Goal: Find specific page/section: Find specific page/section

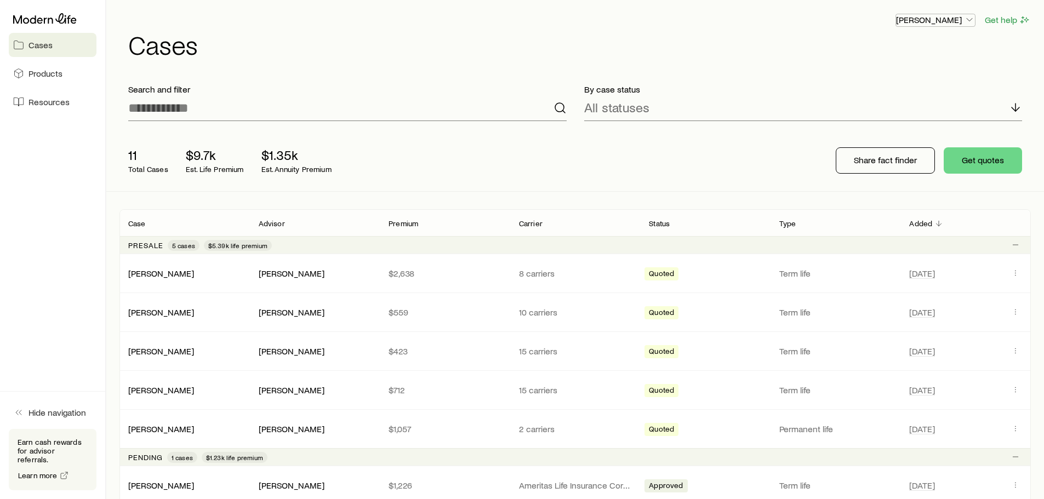
click at [949, 22] on p "[PERSON_NAME]" at bounding box center [935, 19] width 79 height 11
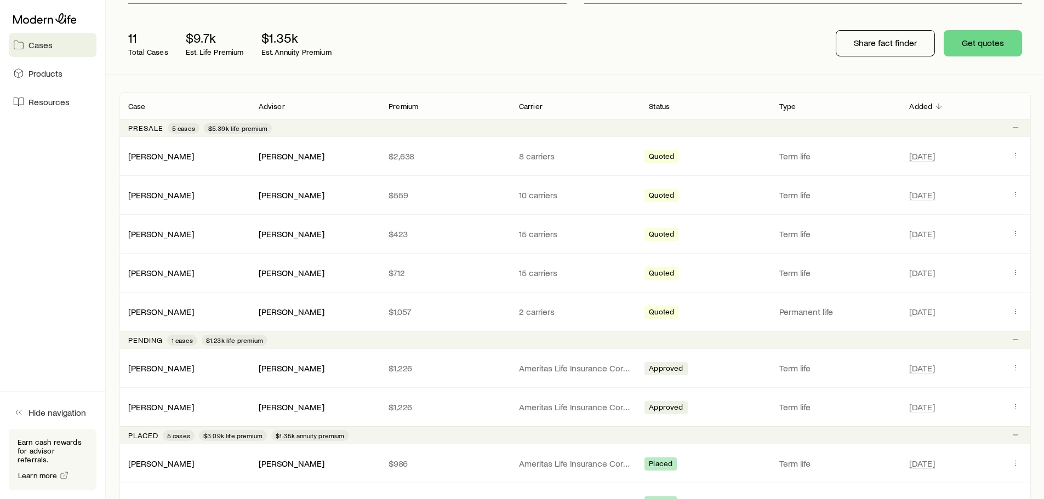
scroll to position [383, 0]
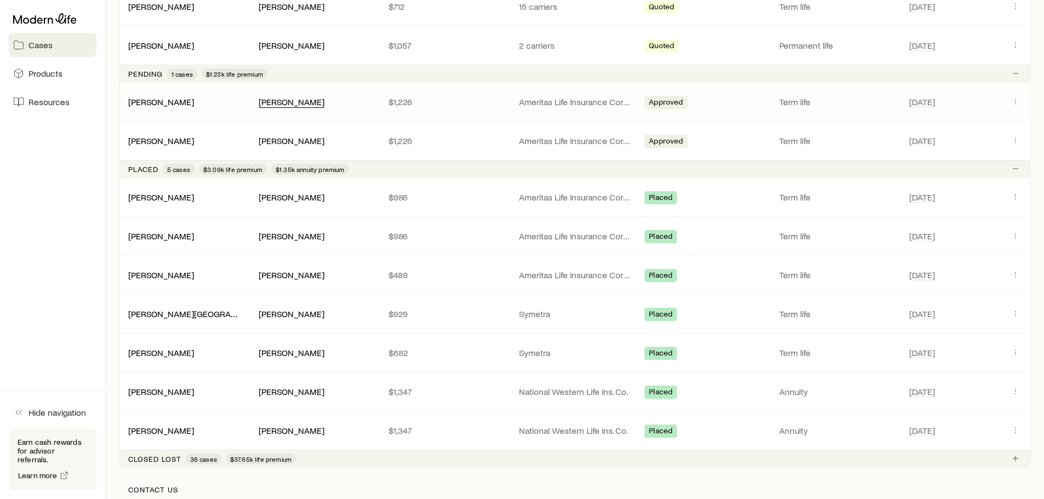
click at [307, 102] on div "[PERSON_NAME]" at bounding box center [292, 102] width 66 height 12
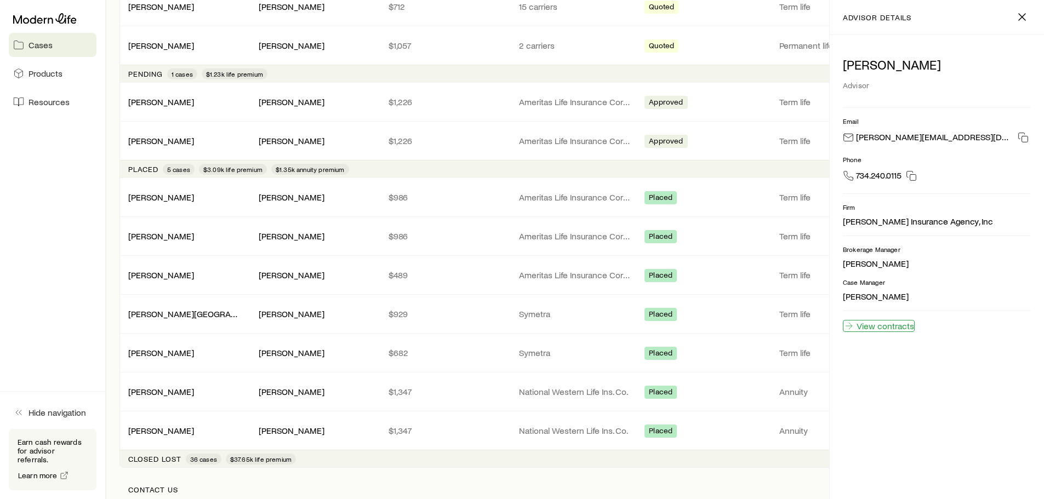
click at [899, 329] on link "View contracts" at bounding box center [879, 326] width 72 height 12
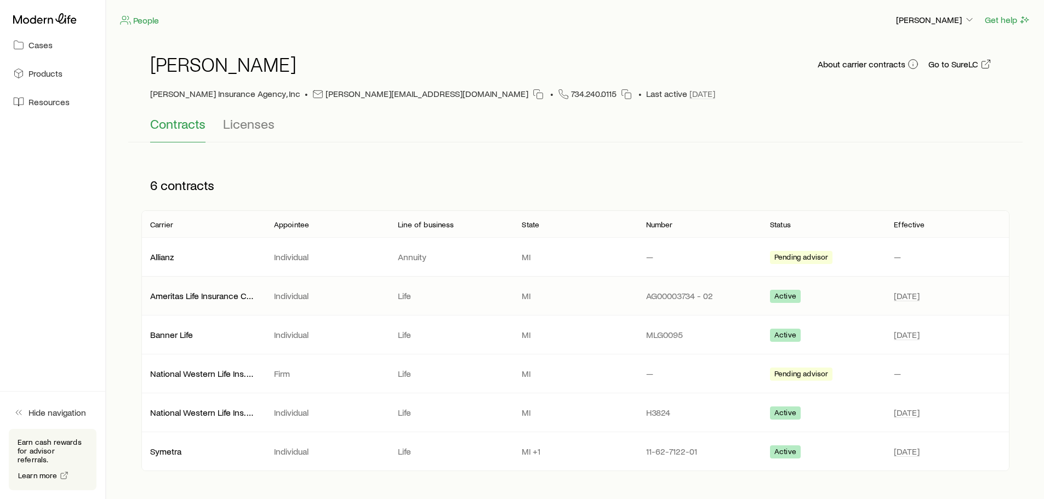
drag, startPoint x: 715, startPoint y: 295, endPoint x: 695, endPoint y: 296, distance: 20.3
click at [704, 296] on p "AG00003734 - 02" at bounding box center [699, 295] width 106 height 11
drag, startPoint x: 695, startPoint y: 296, endPoint x: 669, endPoint y: 296, distance: 25.7
click at [690, 296] on p "AG00003734 - 02" at bounding box center [699, 295] width 106 height 11
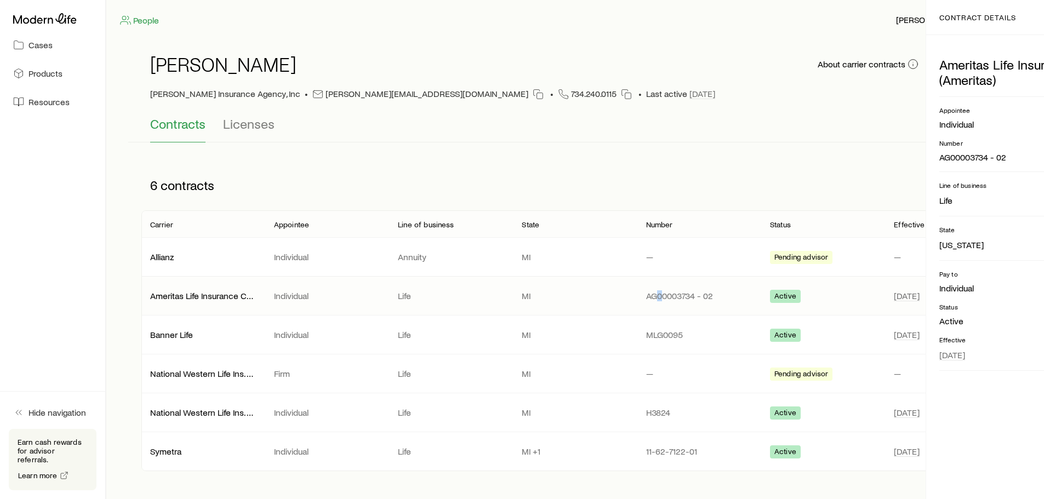
click at [650, 296] on p "AG00003734 - 02" at bounding box center [699, 295] width 106 height 11
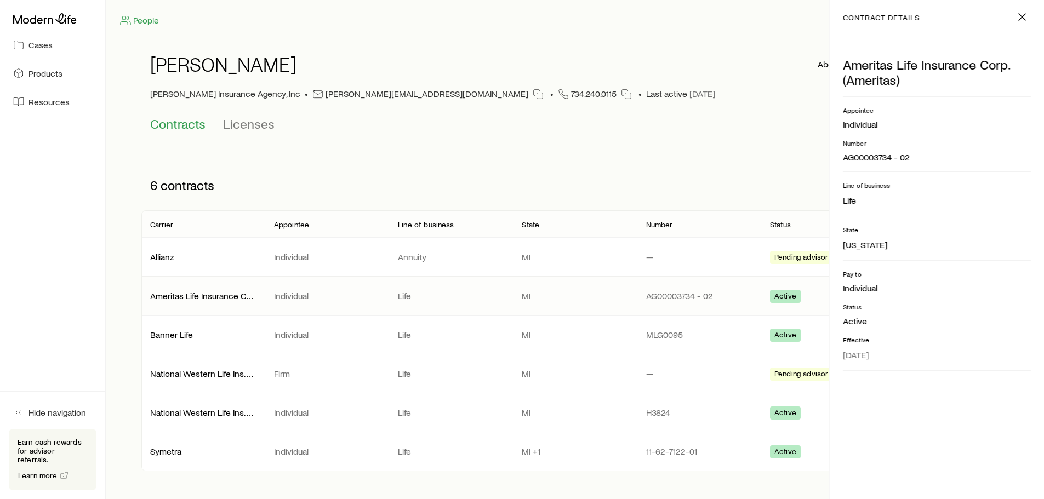
click at [648, 296] on p "AG00003734 - 02" at bounding box center [699, 295] width 106 height 11
drag, startPoint x: 718, startPoint y: 296, endPoint x: 647, endPoint y: 296, distance: 70.7
click at [647, 296] on p "AG00003734 - 02" at bounding box center [699, 295] width 106 height 11
copy p "AG00003734 - 02"
click at [1022, 19] on icon "button" at bounding box center [1021, 16] width 13 height 13
